Goal: Register for event/course

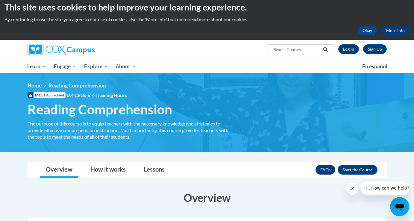
scroll to position [5, 0]
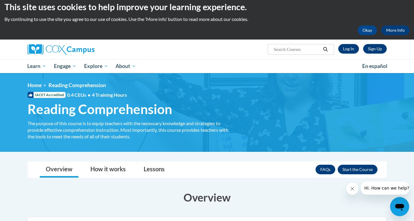
click at [345, 49] on link "Log In" at bounding box center [348, 49] width 21 height 10
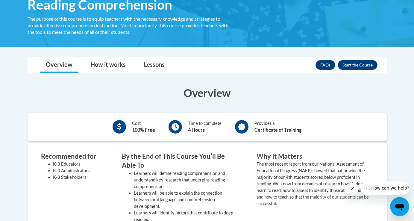
scroll to position [110, 0]
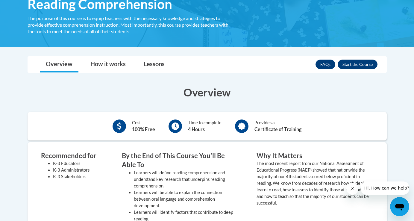
click at [347, 65] on button "Enroll" at bounding box center [358, 65] width 40 height 10
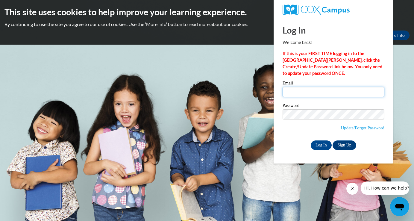
type input "jtolent9@depaul.edu"
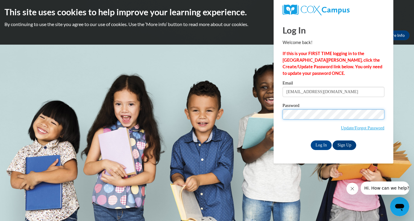
click at [321, 144] on input "Log In" at bounding box center [321, 145] width 21 height 10
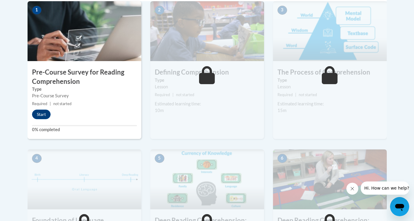
scroll to position [218, 0]
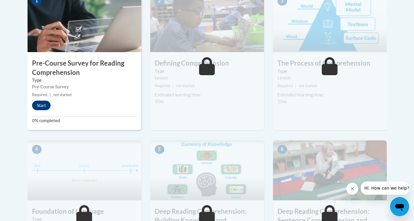
click at [42, 102] on button "Start" at bounding box center [41, 106] width 19 height 10
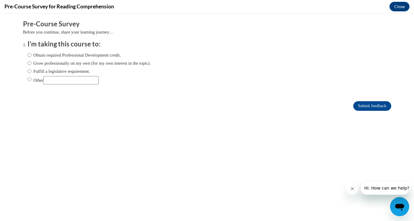
scroll to position [0, 0]
click at [97, 56] on label "Obtain required Professional Development credit." at bounding box center [74, 55] width 93 height 7
click at [31, 56] on input "Obtain required Professional Development credit." at bounding box center [30, 55] width 4 height 7
radio input "true"
click at [84, 69] on label "Fulfill a legislative requirement." at bounding box center [59, 71] width 63 height 7
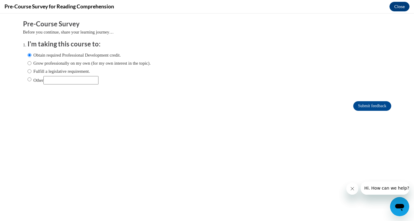
click at [31, 69] on input "Fulfill a legislative requirement." at bounding box center [30, 71] width 4 height 7
radio input "true"
click at [111, 53] on label "Obtain required Professional Development credit." at bounding box center [74, 55] width 93 height 7
click at [31, 53] on input "Obtain required Professional Development credit." at bounding box center [30, 55] width 4 height 7
radio input "true"
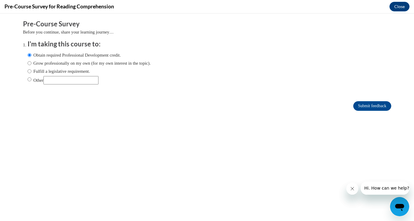
click at [29, 79] on input "Other" at bounding box center [30, 79] width 4 height 7
radio input "true"
click at [374, 111] on form "Pre-Course Survey Before you continue, share your learning journey… I'm taking …" at bounding box center [207, 68] width 368 height 98
click at [374, 105] on input "Submit feedback" at bounding box center [372, 106] width 38 height 10
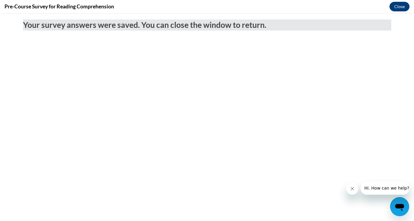
click at [403, 4] on button "Close" at bounding box center [400, 7] width 20 height 10
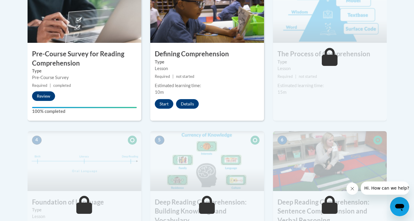
scroll to position [225, 0]
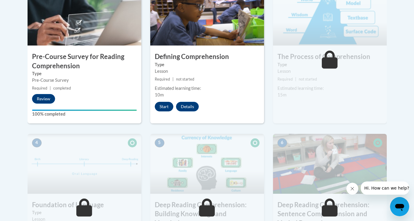
click at [162, 105] on button "Start" at bounding box center [164, 107] width 19 height 10
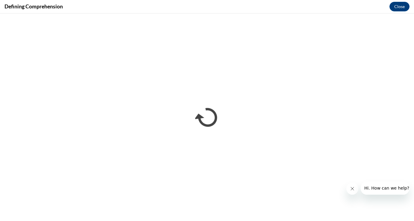
scroll to position [0, 0]
click at [351, 186] on button "Close message from company" at bounding box center [353, 189] width 12 height 12
click at [396, 4] on button "Close" at bounding box center [400, 7] width 20 height 10
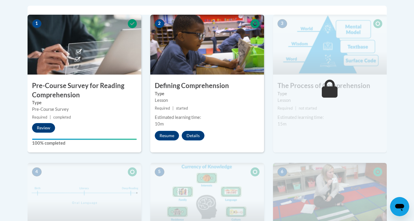
scroll to position [193, 0]
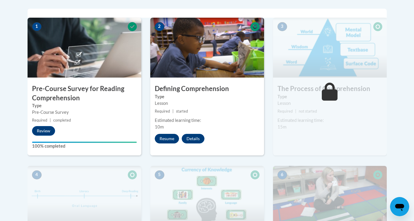
click at [167, 141] on button "Resume" at bounding box center [167, 139] width 24 height 10
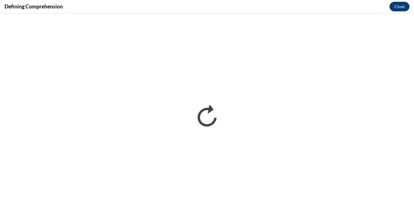
scroll to position [0, 0]
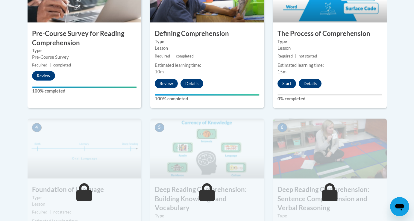
scroll to position [247, 0]
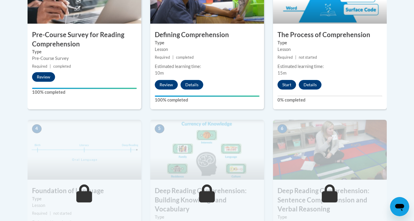
click at [289, 87] on button "Start" at bounding box center [287, 85] width 19 height 10
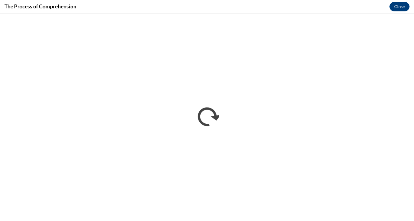
scroll to position [0, 0]
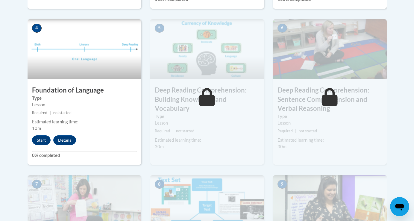
scroll to position [347, 0]
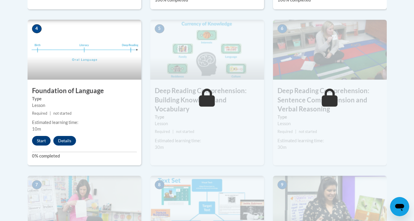
click at [41, 142] on button "Start" at bounding box center [41, 141] width 19 height 10
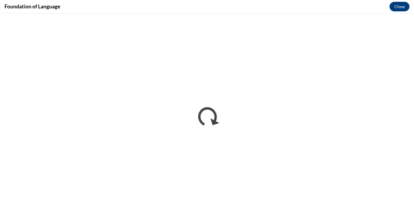
scroll to position [0, 0]
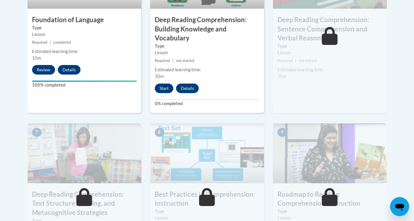
scroll to position [400, 0]
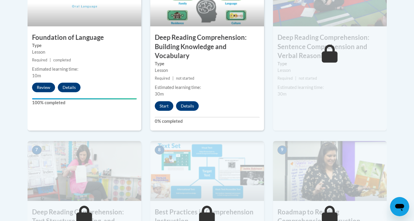
click at [162, 106] on button "Start" at bounding box center [164, 106] width 19 height 10
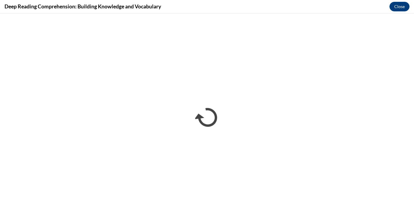
scroll to position [0, 0]
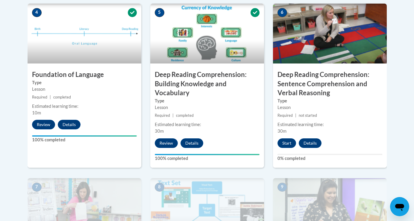
scroll to position [351, 0]
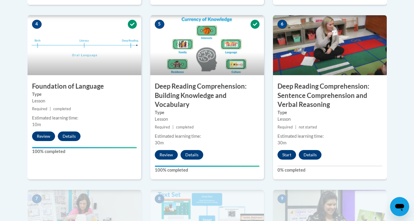
click at [284, 152] on button "Start" at bounding box center [287, 155] width 19 height 10
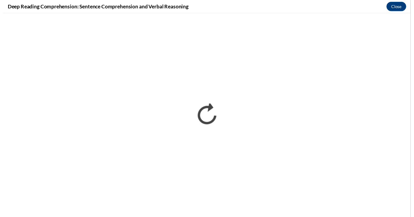
scroll to position [0, 0]
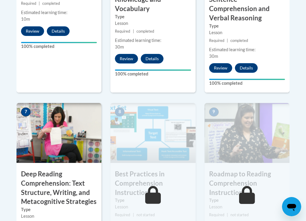
scroll to position [467, 0]
